Goal: Check status: Check status

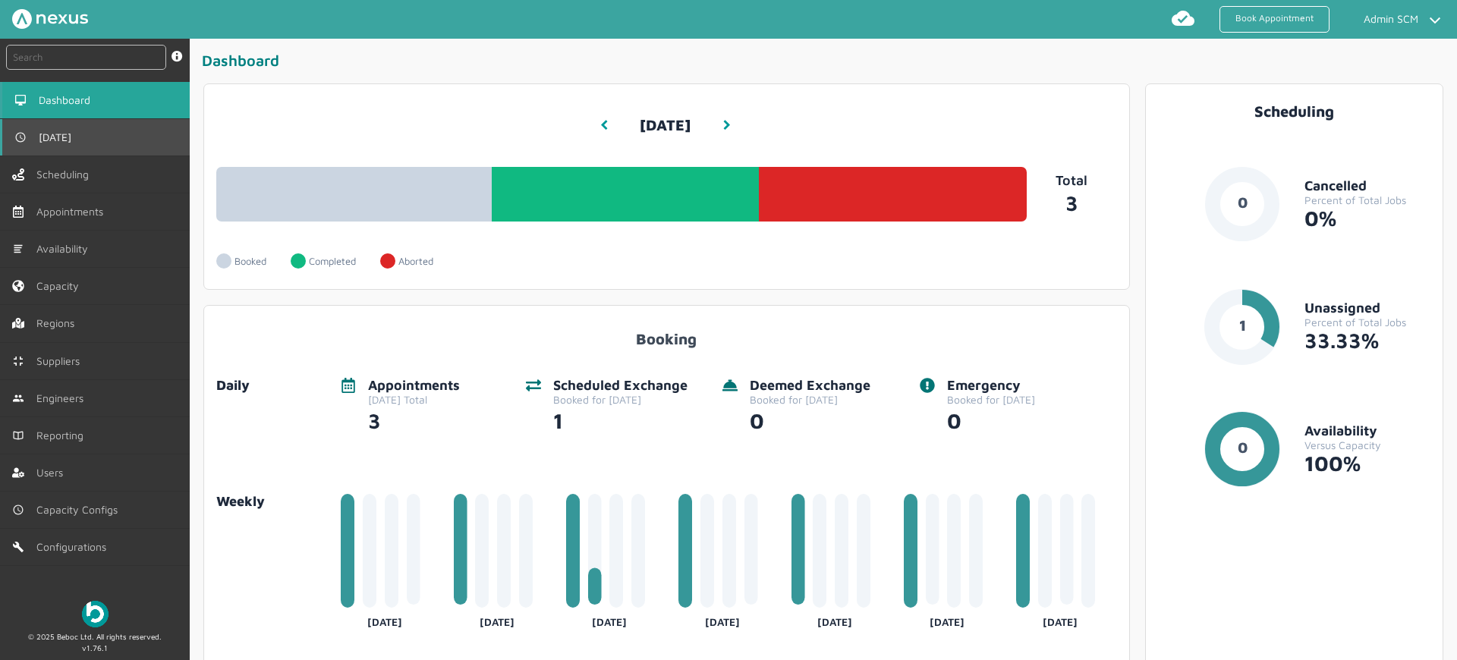
click at [83, 143] on link "[DATE]" at bounding box center [95, 137] width 190 height 36
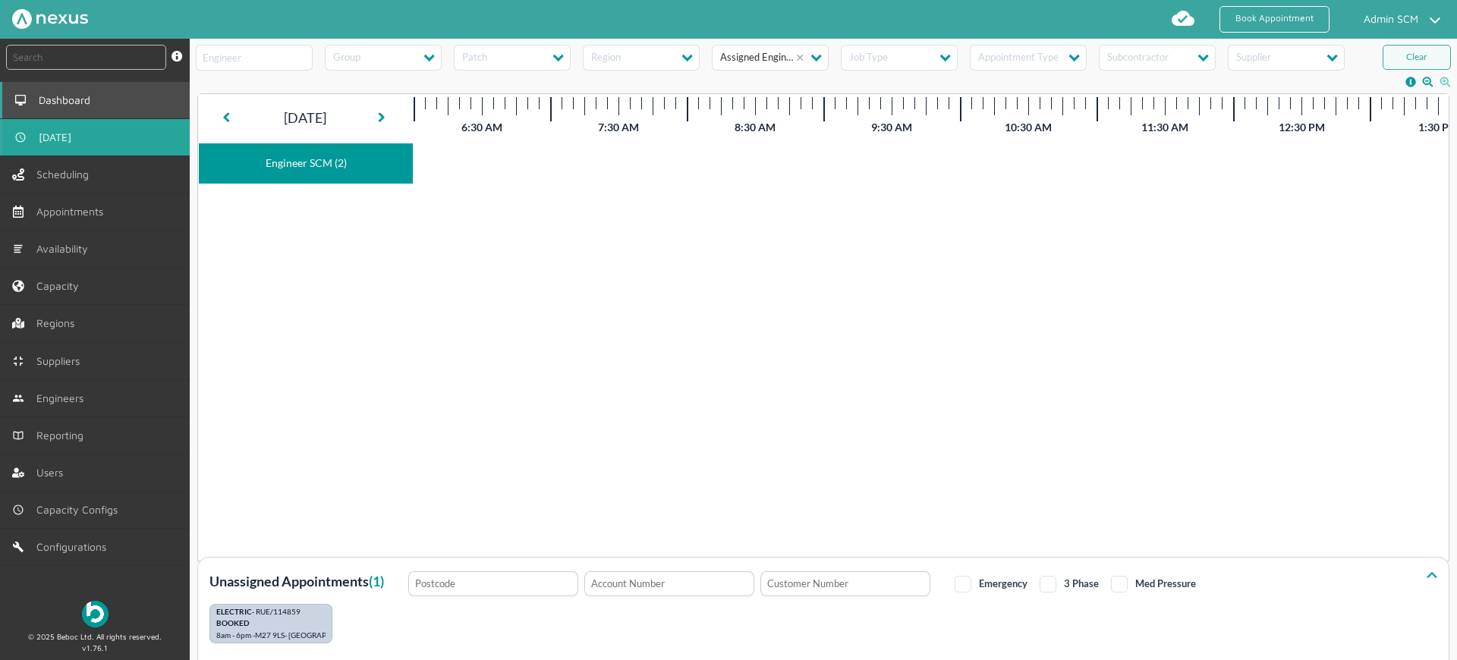
click at [70, 100] on span "Dashboard" at bounding box center [68, 100] width 58 height 12
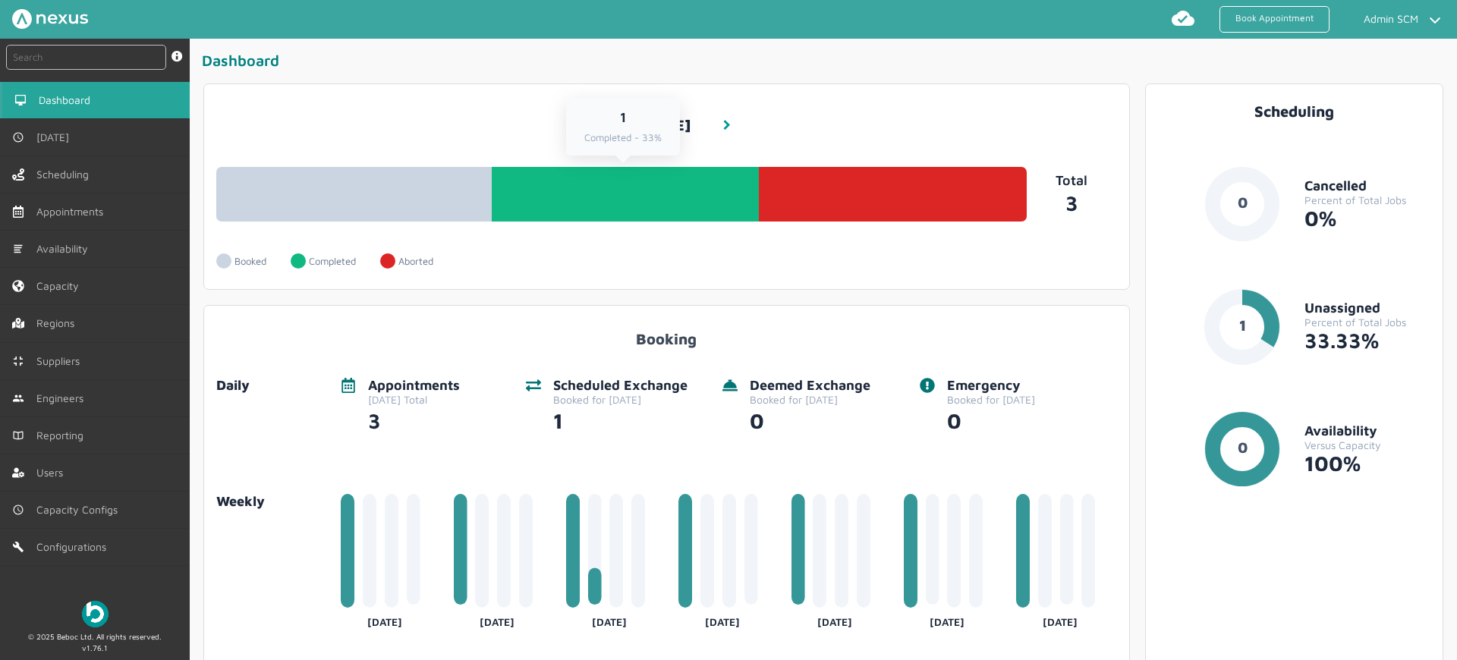
click at [659, 185] on link "1 Completed - 33%" at bounding box center [625, 194] width 267 height 55
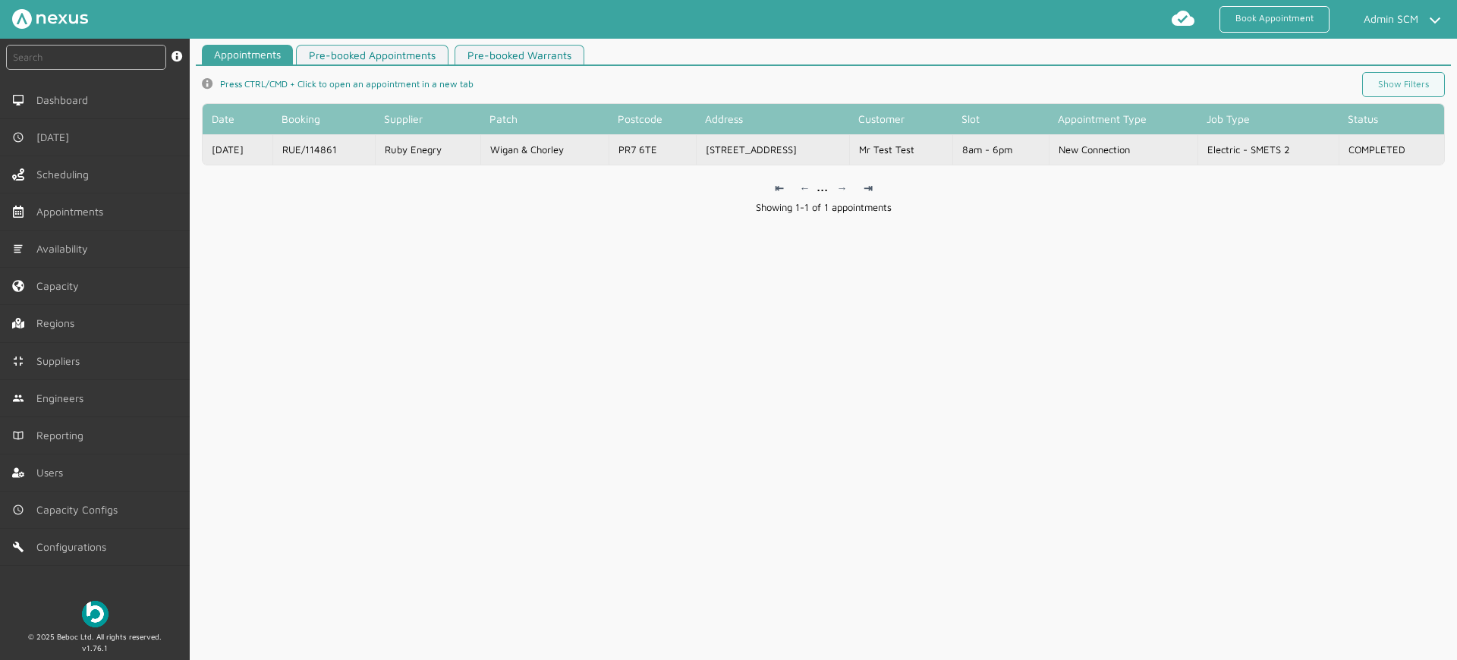
click at [609, 143] on td "Wigan & Chorley" at bounding box center [544, 149] width 129 height 30
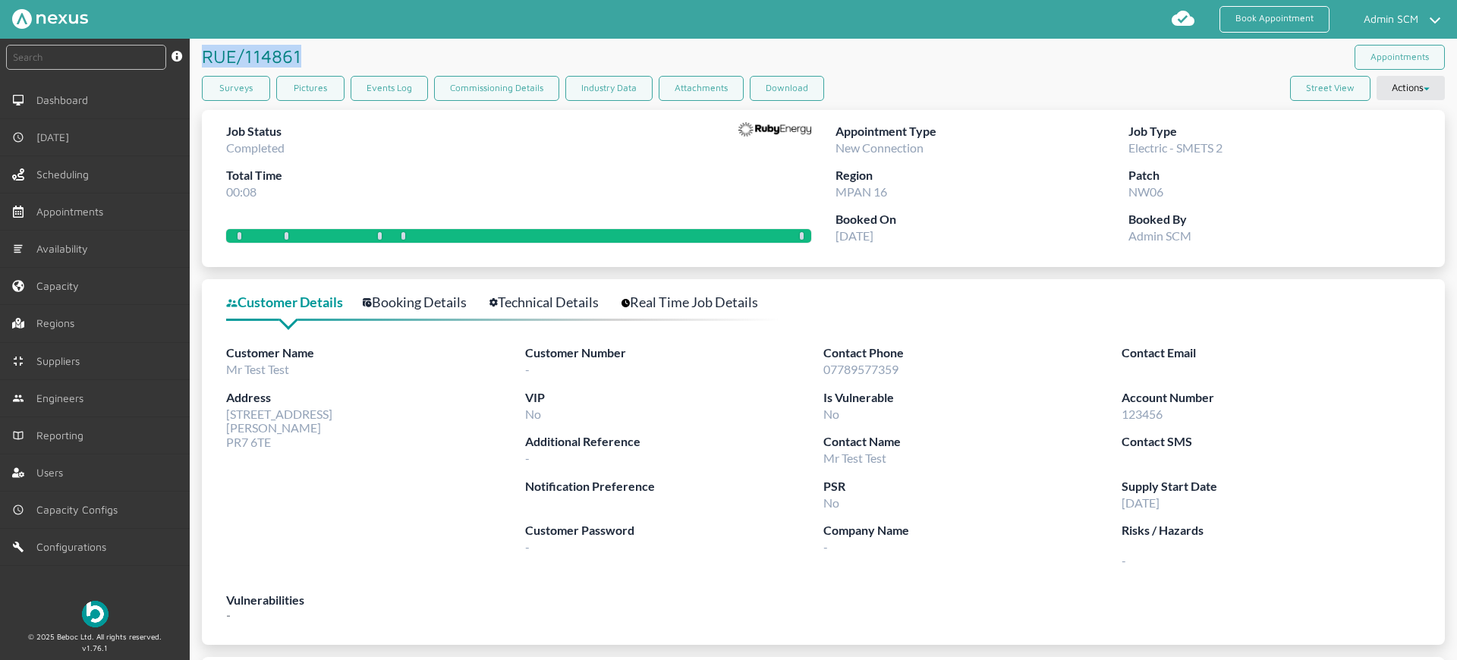
drag, startPoint x: 303, startPoint y: 60, endPoint x: 204, endPoint y: 54, distance: 98.8
click at [204, 54] on h1 "RUE/114861 ️️️" at bounding box center [254, 56] width 105 height 35
copy h1 "RUE/114861"
drag, startPoint x: 226, startPoint y: 412, endPoint x: 278, endPoint y: 438, distance: 57.7
click at [278, 438] on div "Address [STREET_ADDRESS]" at bounding box center [375, 419] width 299 height 61
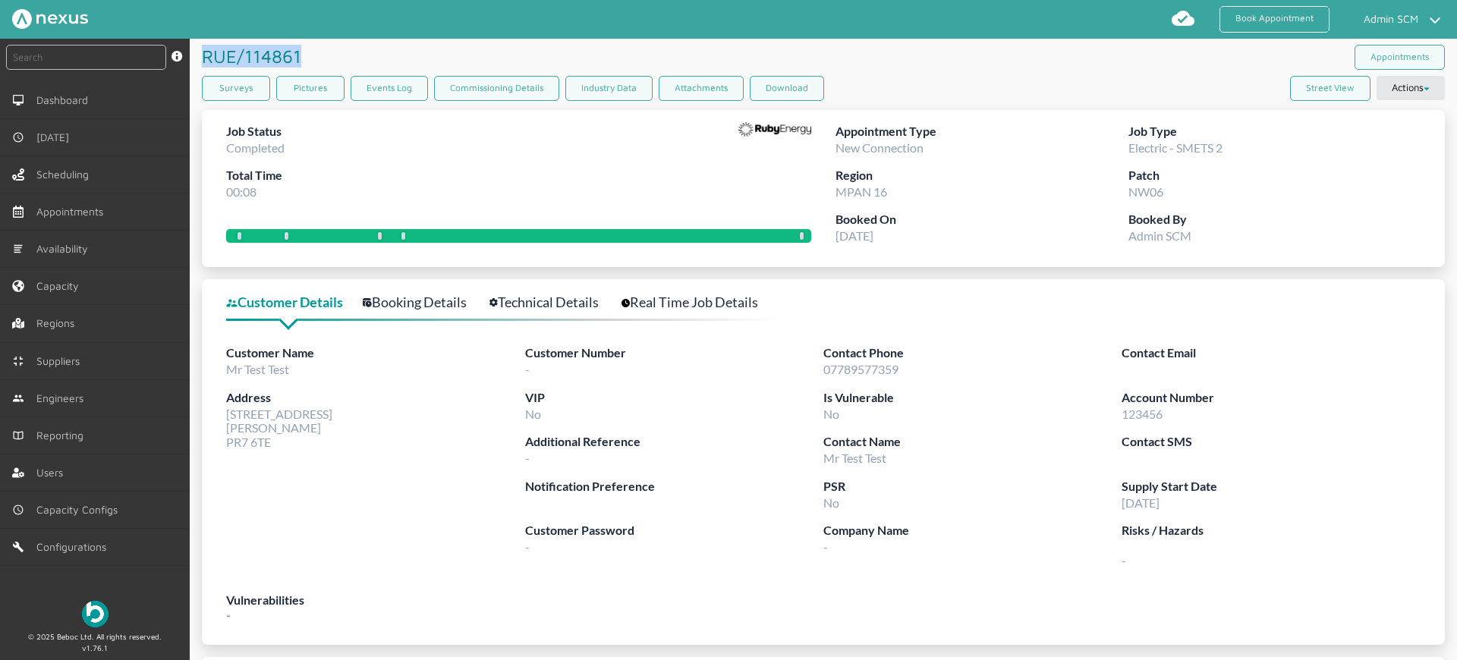
copy span "[STREET_ADDRESS]"
click at [598, 307] on link "Technical Details" at bounding box center [552, 302] width 126 height 22
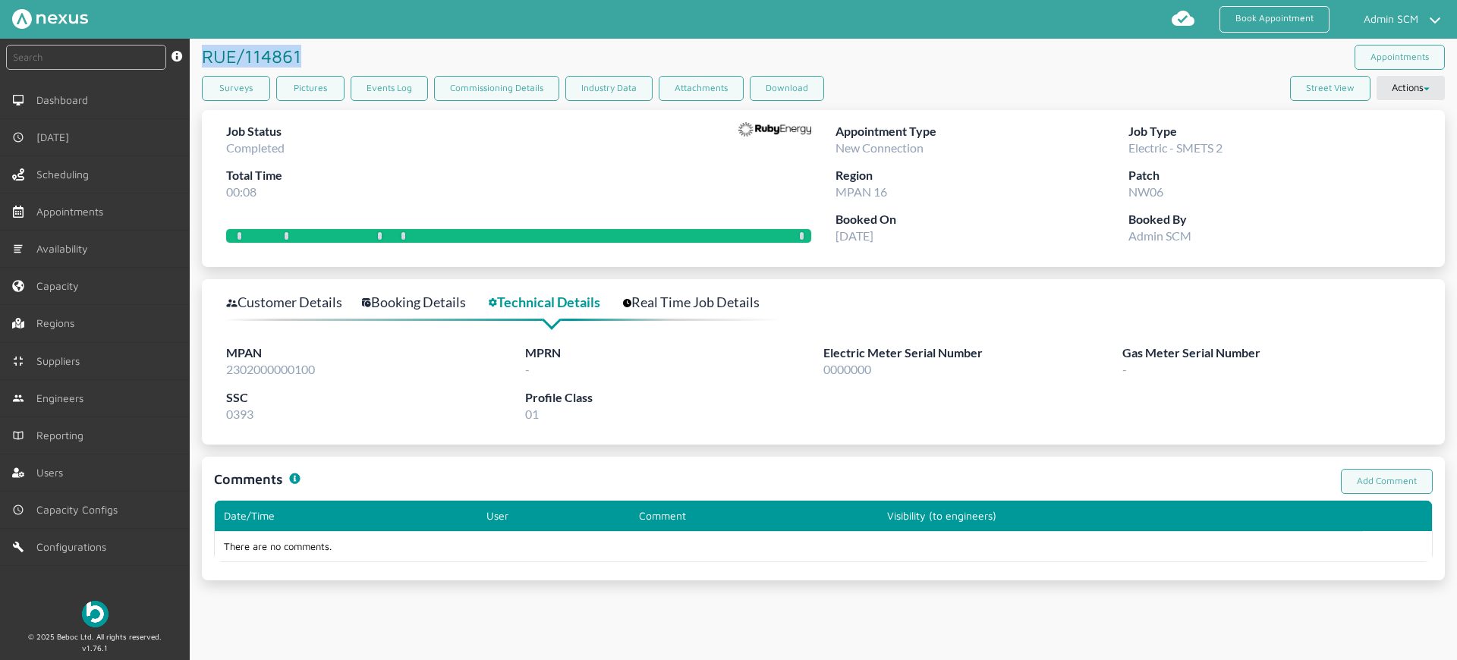
click at [386, 302] on link "Booking Details" at bounding box center [422, 302] width 121 height 22
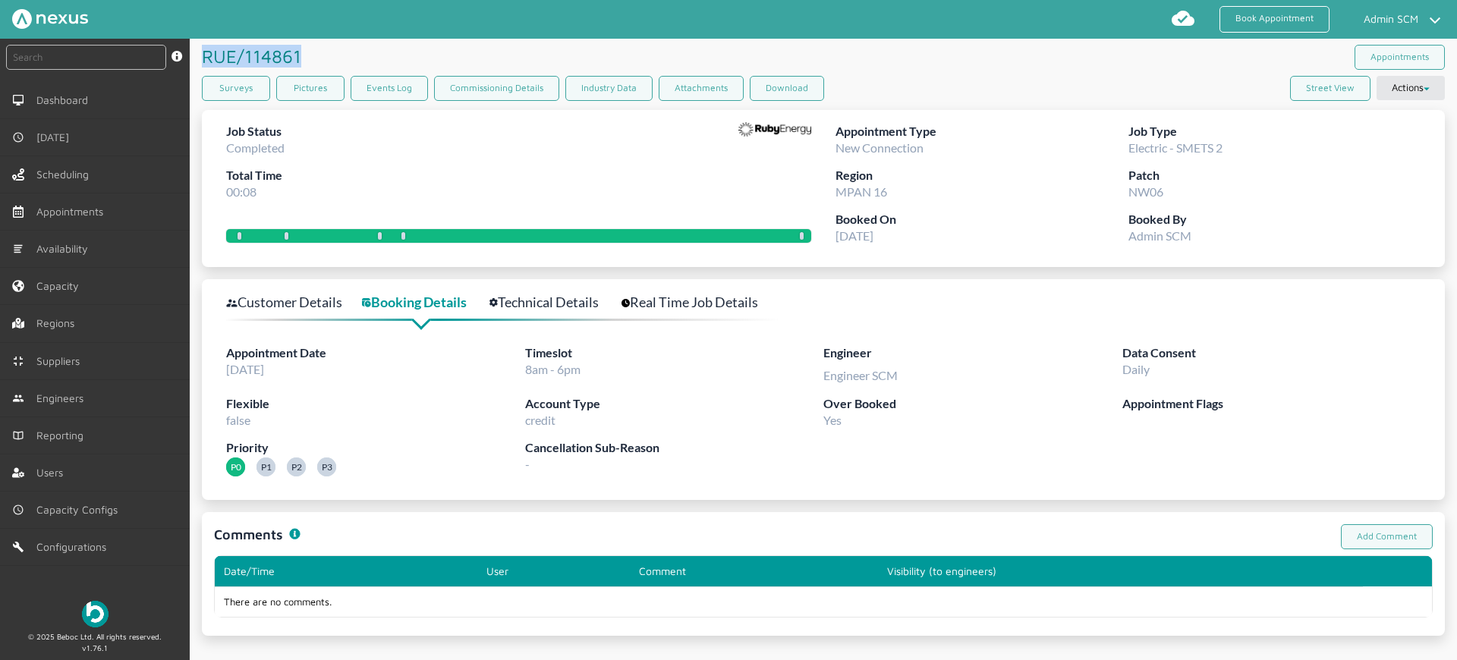
click at [573, 304] on link "Technical Details" at bounding box center [552, 302] width 126 height 22
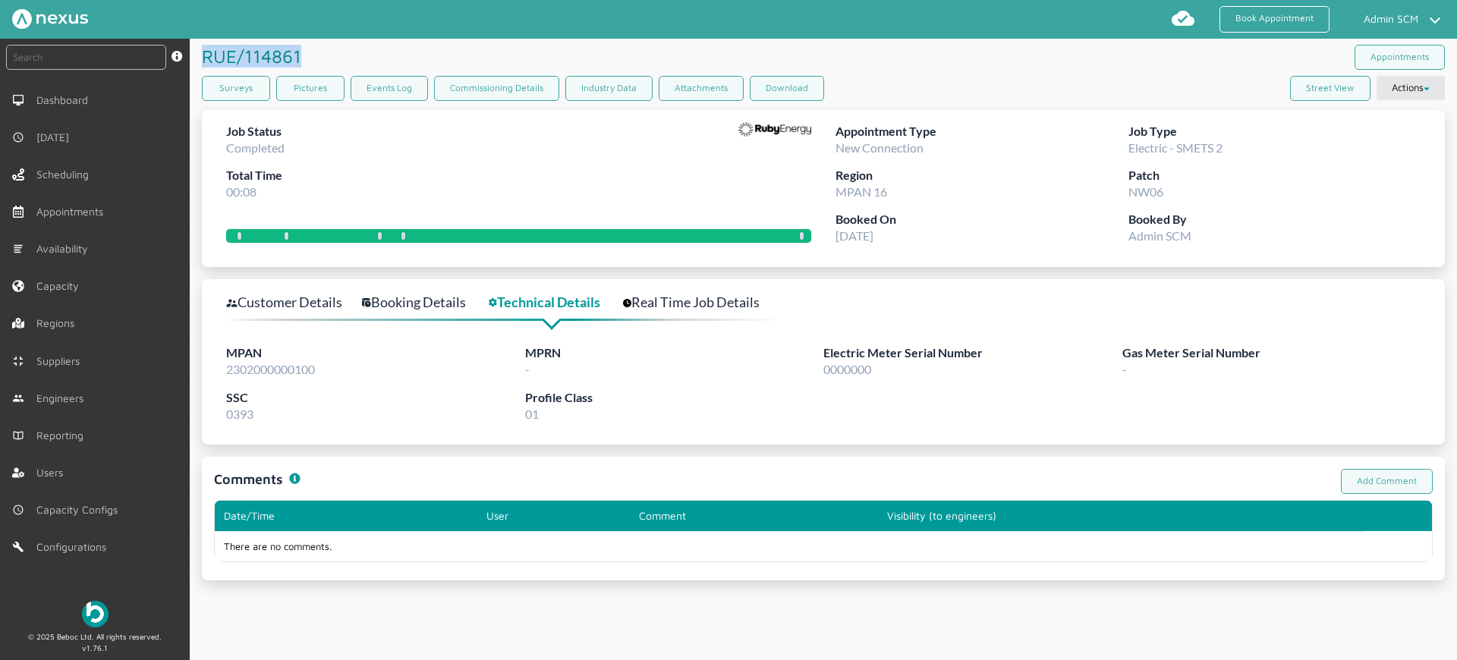
click at [302, 377] on div "MPAN 2302000000100" at bounding box center [375, 366] width 299 height 44
click at [303, 372] on span "2302000000100" at bounding box center [270, 369] width 89 height 14
copy span "2302000000100"
